Goal: Navigation & Orientation: Go to known website

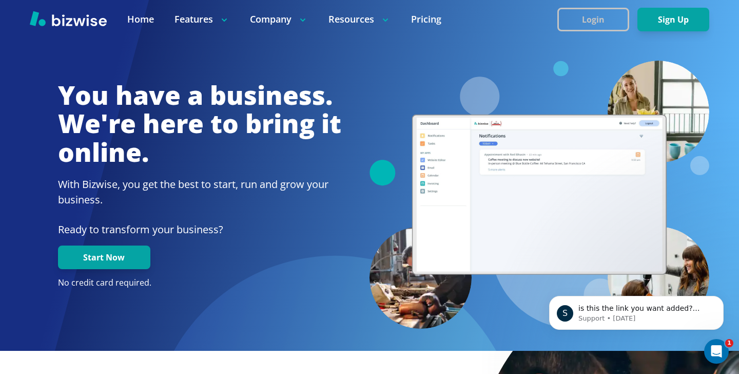
click at [602, 31] on button "Login" at bounding box center [593, 20] width 72 height 24
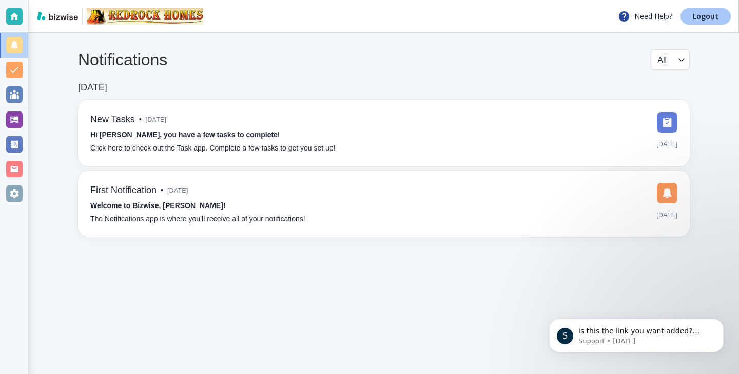
click at [691, 14] on link "Logout" at bounding box center [705, 16] width 50 height 16
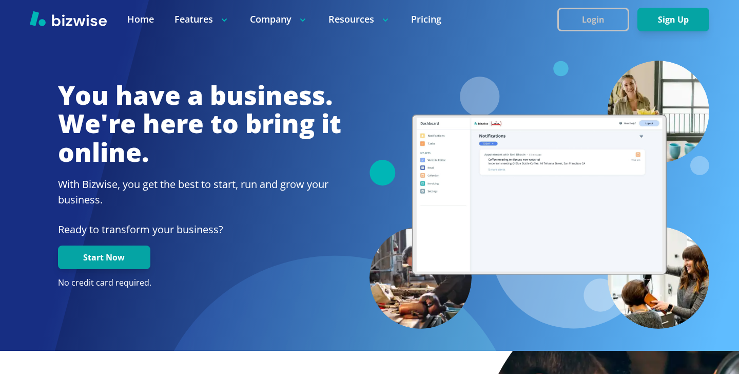
click at [611, 28] on button "Login" at bounding box center [593, 20] width 72 height 24
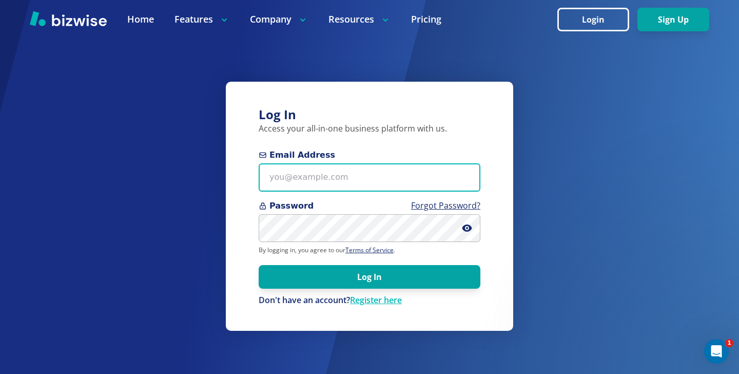
click at [358, 180] on input "Email Address" at bounding box center [370, 177] width 222 height 28
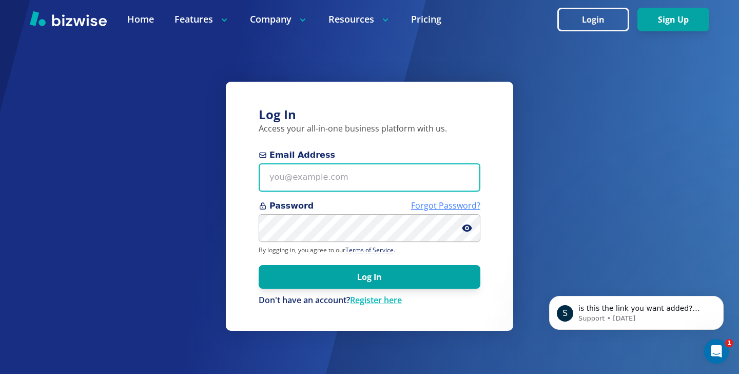
paste input "emma@foreveryoungmakeup.co.uk"
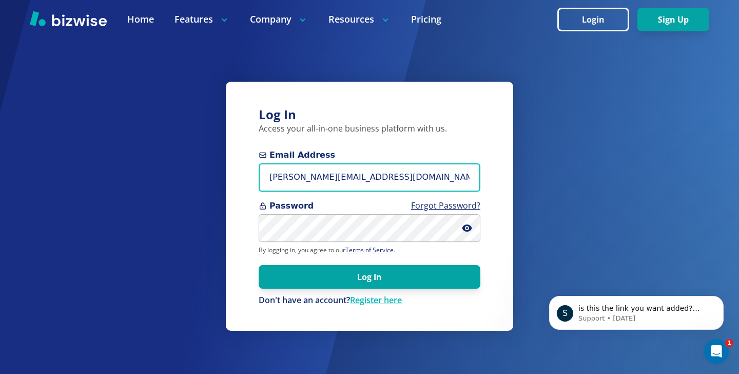
type input "emma@foreveryoungmakeup.co.uk"
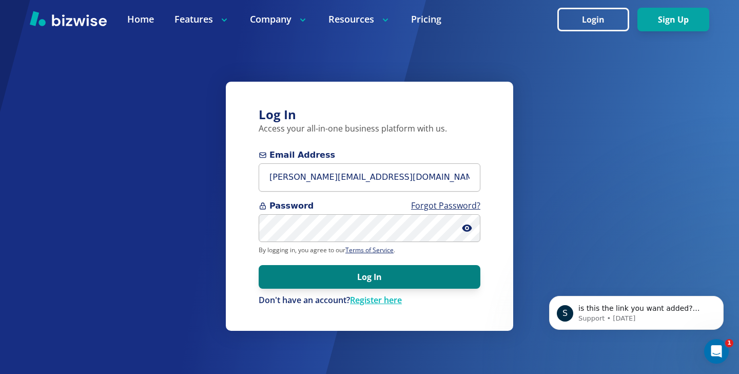
click at [267, 275] on button "Log In" at bounding box center [370, 277] width 222 height 24
